Goal: Information Seeking & Learning: Learn about a topic

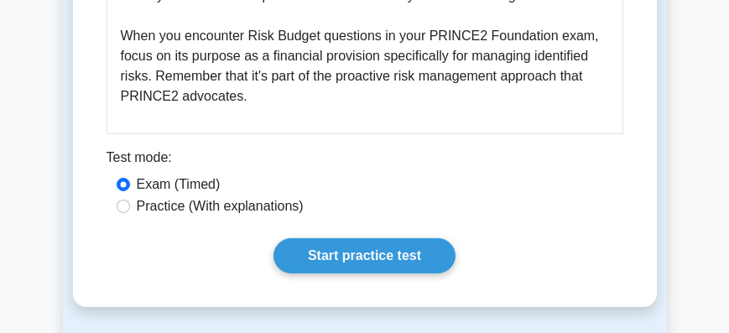
scroll to position [2492, 0]
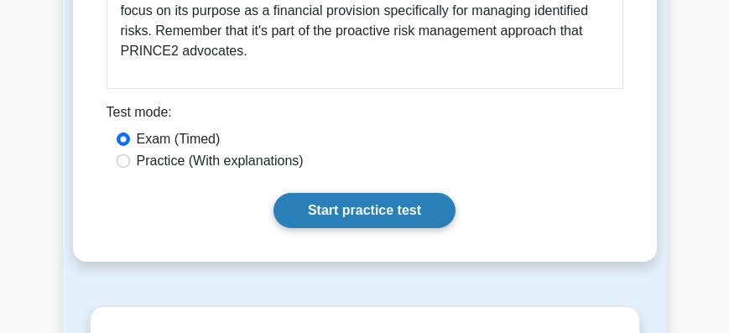
click at [365, 193] on link "Start practice test" at bounding box center [364, 210] width 182 height 35
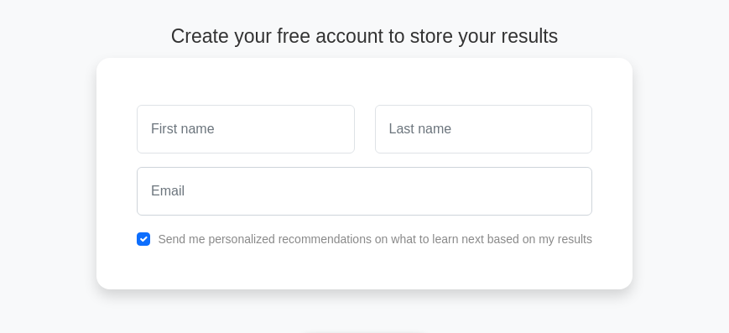
scroll to position [239, 0]
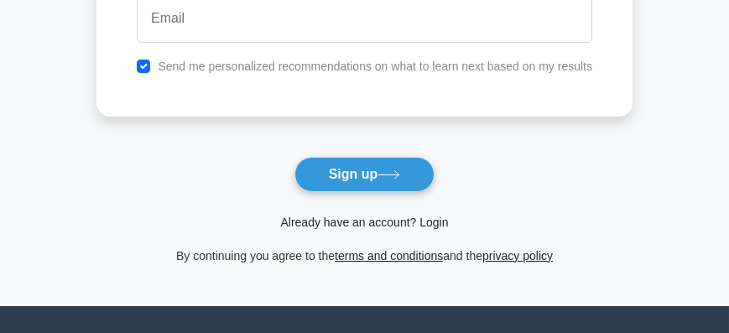
click at [429, 224] on link "Already have an account? Login" at bounding box center [364, 222] width 168 height 13
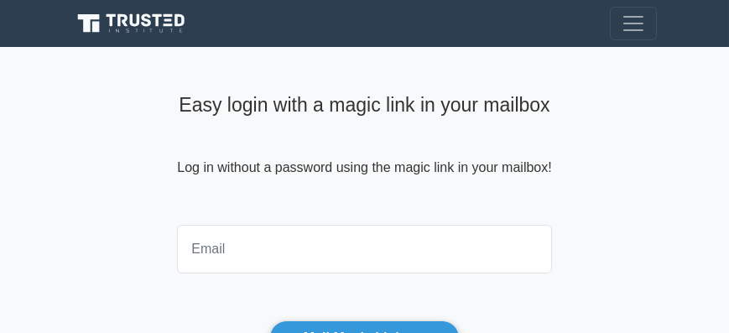
click at [345, 227] on input "email" at bounding box center [364, 249] width 374 height 49
type input "days.note@gmail.com"
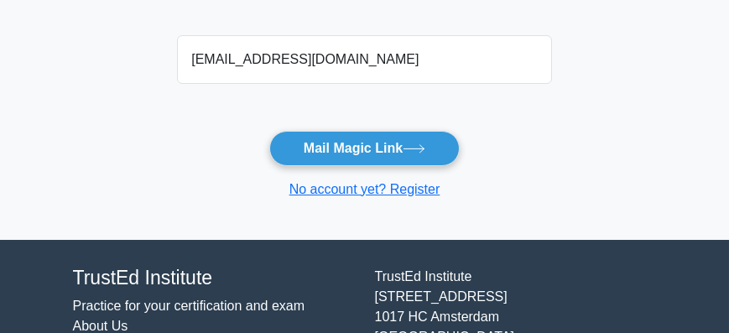
scroll to position [191, 0]
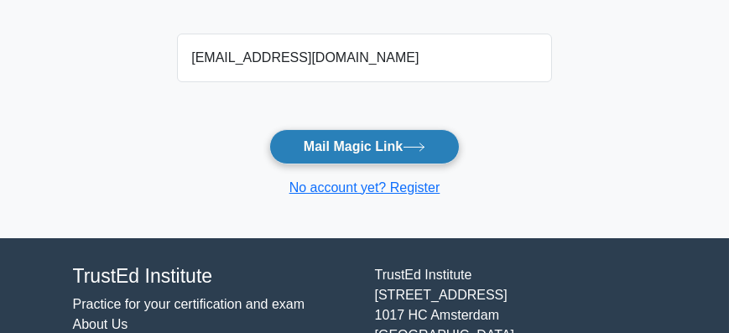
click at [338, 147] on button "Mail Magic Link" at bounding box center [364, 146] width 190 height 35
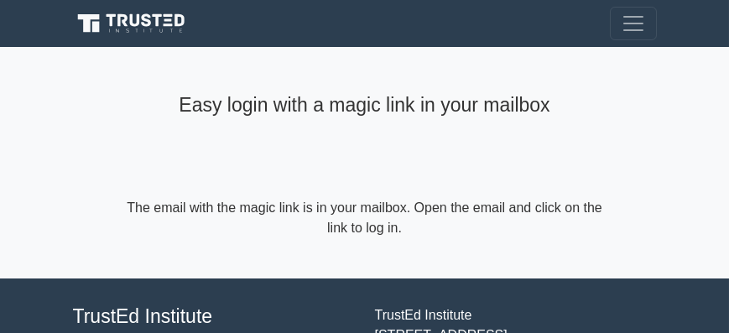
click at [115, 25] on icon at bounding box center [133, 24] width 121 height 24
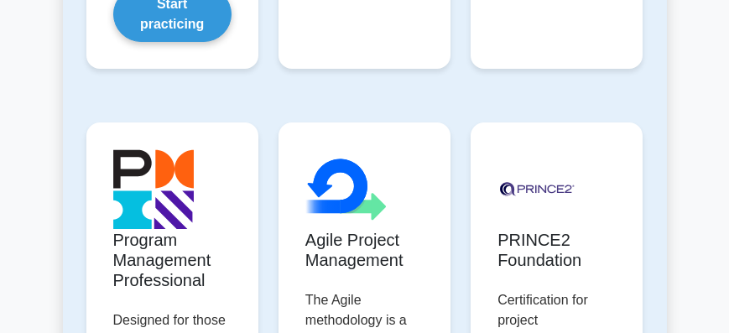
scroll to position [1438, 0]
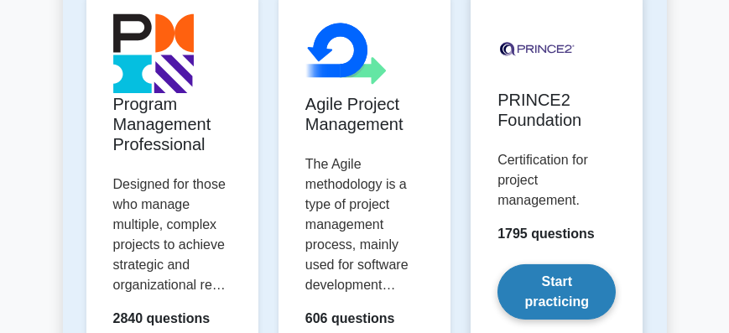
click at [543, 264] on link "Start practicing" at bounding box center [556, 291] width 118 height 55
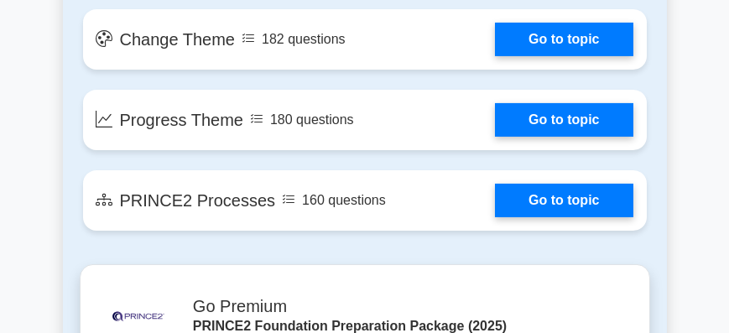
scroll to position [1965, 0]
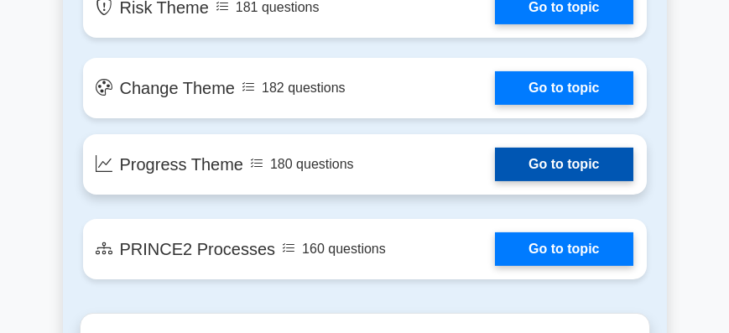
click at [495, 148] on link "Go to topic" at bounding box center [564, 165] width 138 height 34
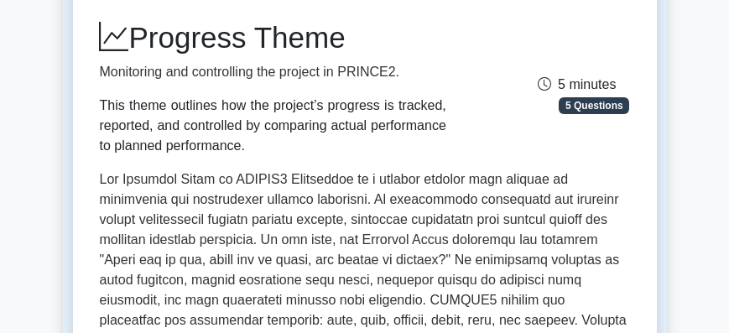
scroll to position [239, 0]
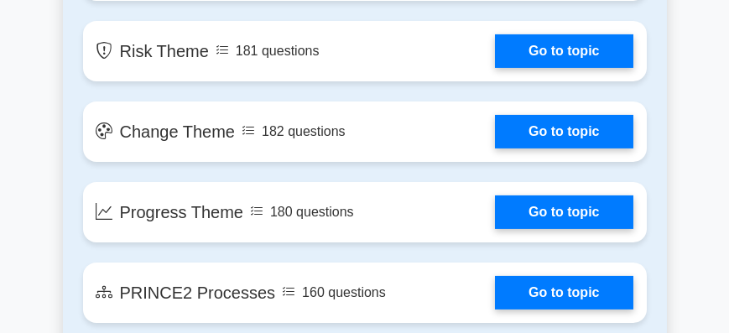
scroll to position [1821, 0]
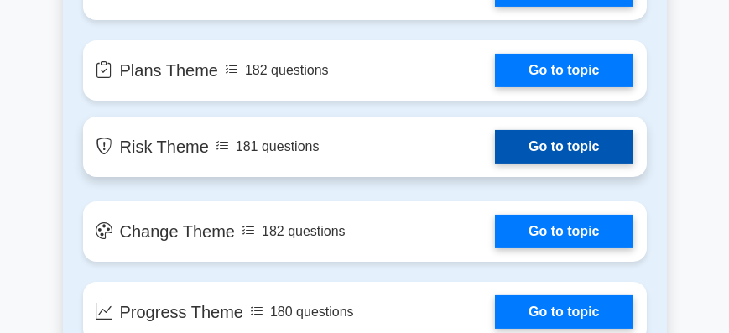
click at [495, 130] on link "Go to topic" at bounding box center [564, 147] width 138 height 34
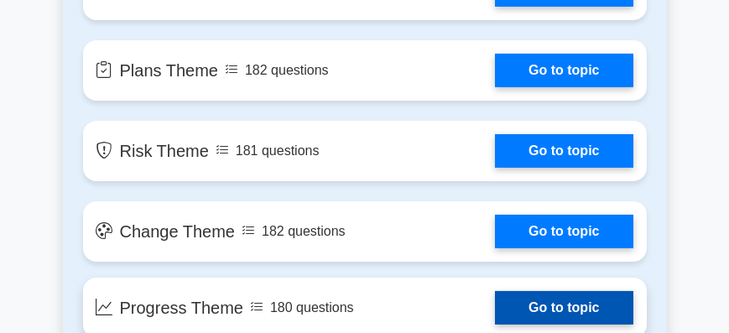
click at [495, 291] on link "Go to topic" at bounding box center [564, 308] width 138 height 34
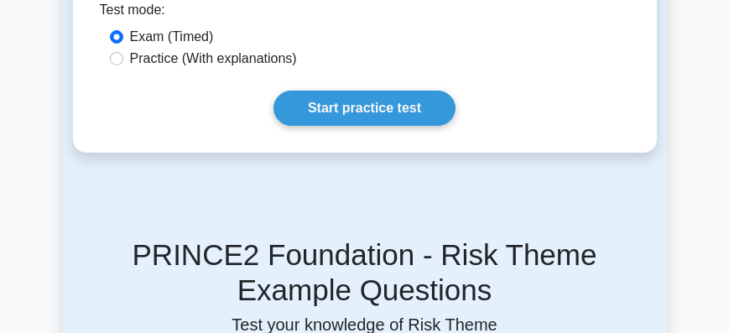
scroll to position [767, 0]
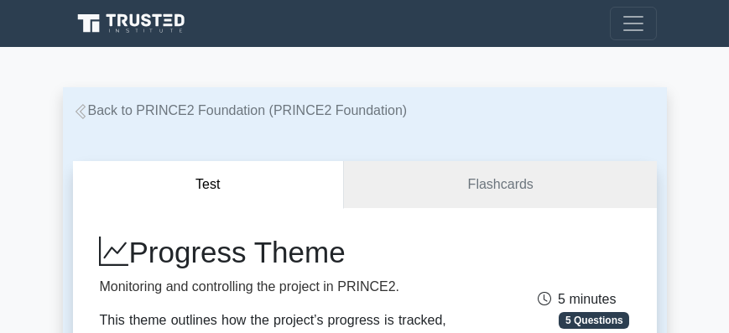
click at [79, 117] on icon at bounding box center [80, 111] width 15 height 15
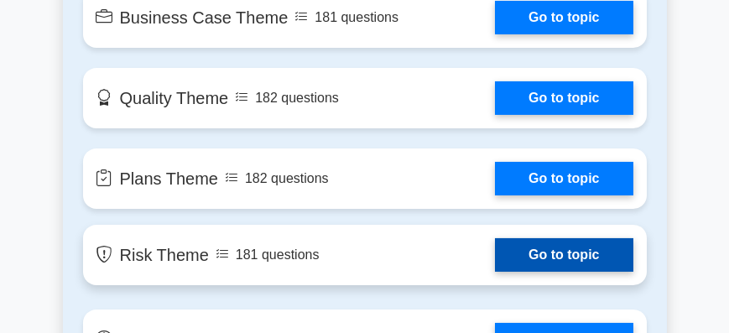
scroll to position [1773, 0]
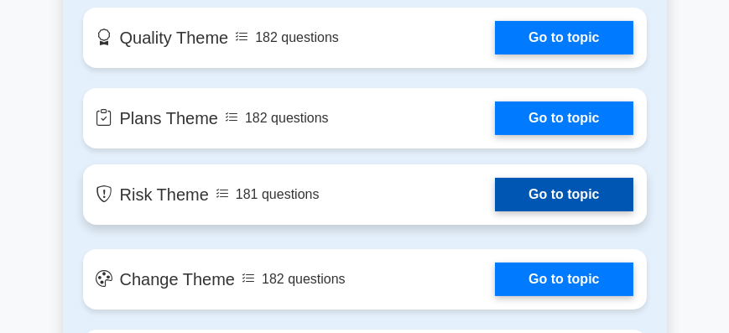
click at [495, 178] on link "Go to topic" at bounding box center [564, 195] width 138 height 34
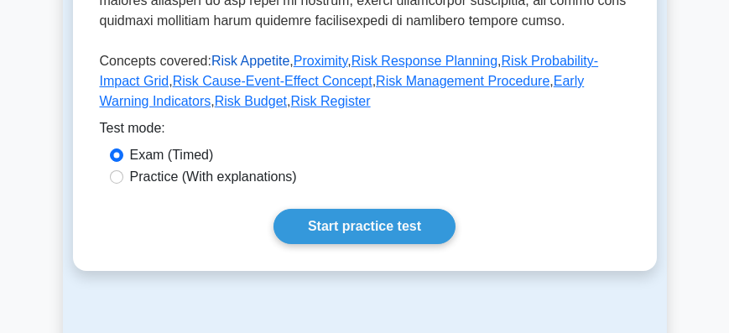
scroll to position [719, 0]
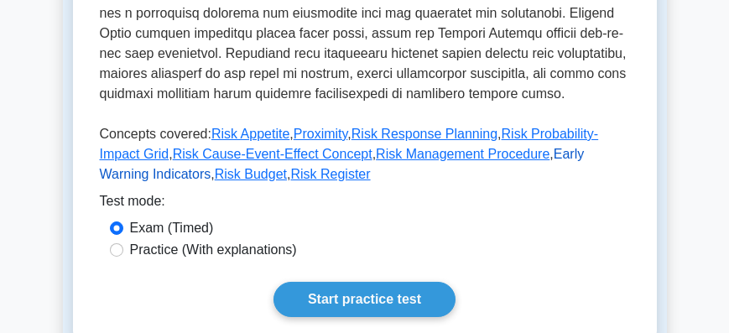
click at [547, 153] on link "Early Warning Indicators" at bounding box center [342, 164] width 485 height 34
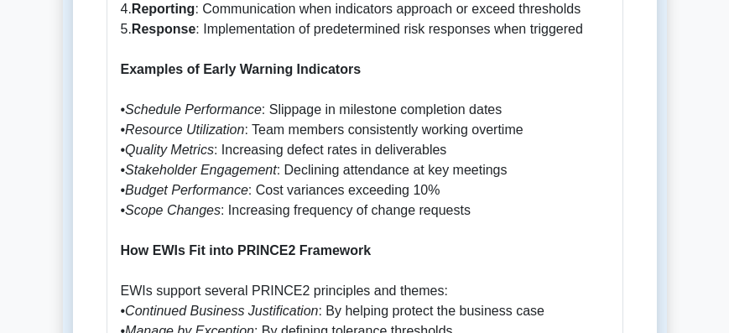
scroll to position [1246, 0]
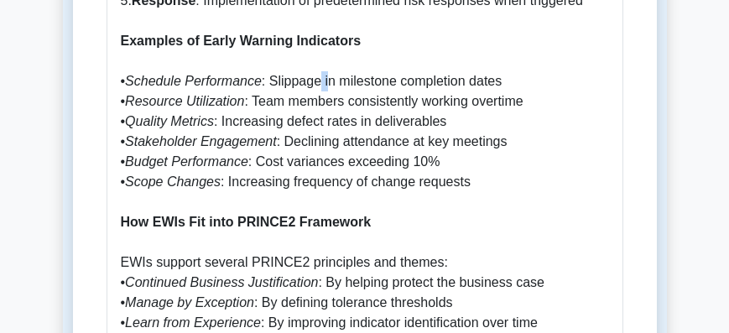
scroll to position [1438, 0]
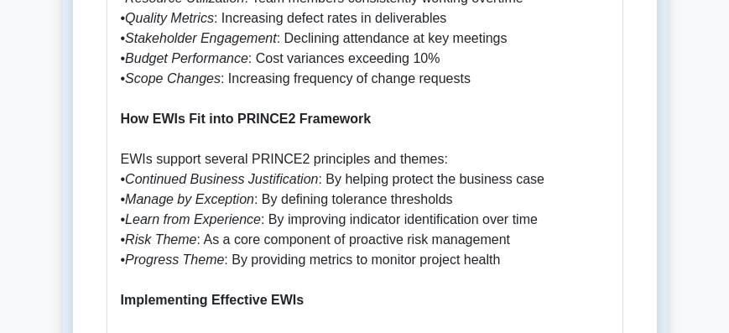
click at [437, 111] on p "What are Early Warning Indicators in [GEOGRAPHIC_DATA]? Early Warning Indicator…" at bounding box center [365, 301] width 488 height 1752
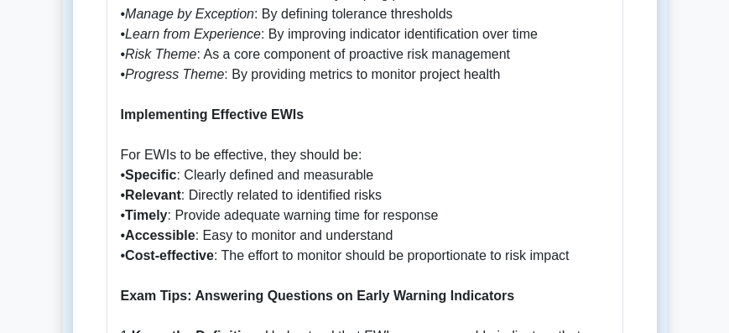
scroll to position [1678, 0]
